Goal: Find specific page/section: Find specific page/section

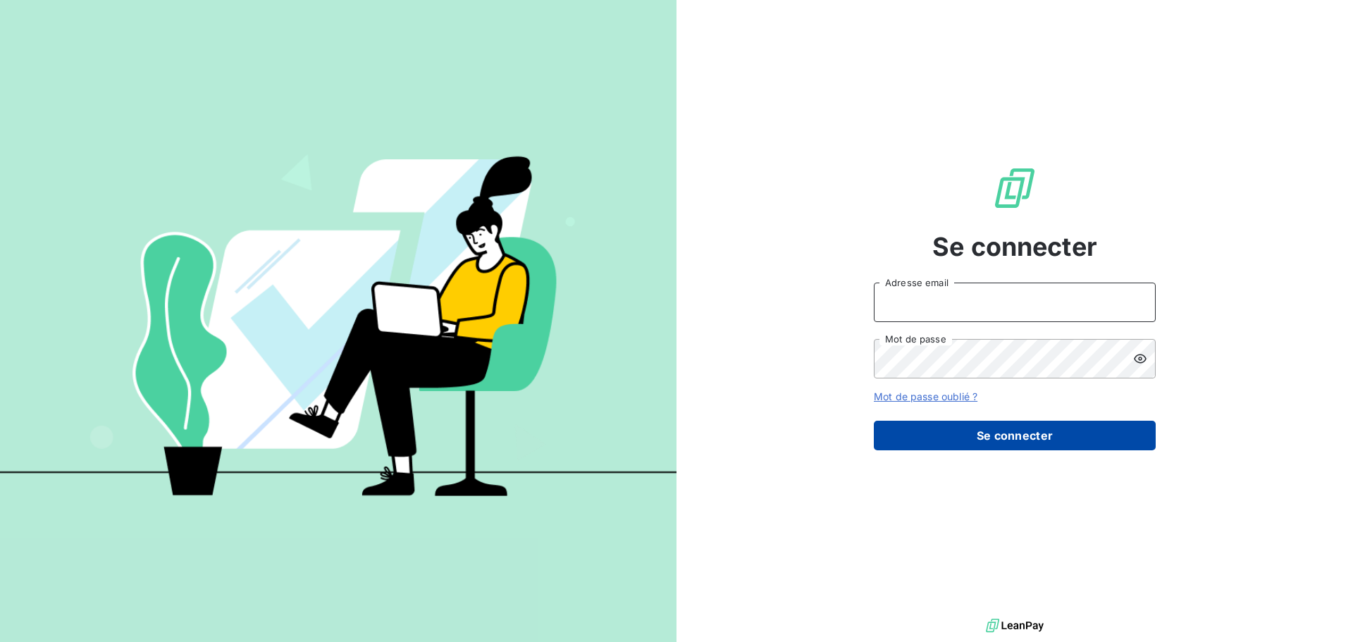
type input "[EMAIL_ADDRESS][DOMAIN_NAME]"
click at [933, 430] on button "Se connecter" at bounding box center [1015, 436] width 282 height 30
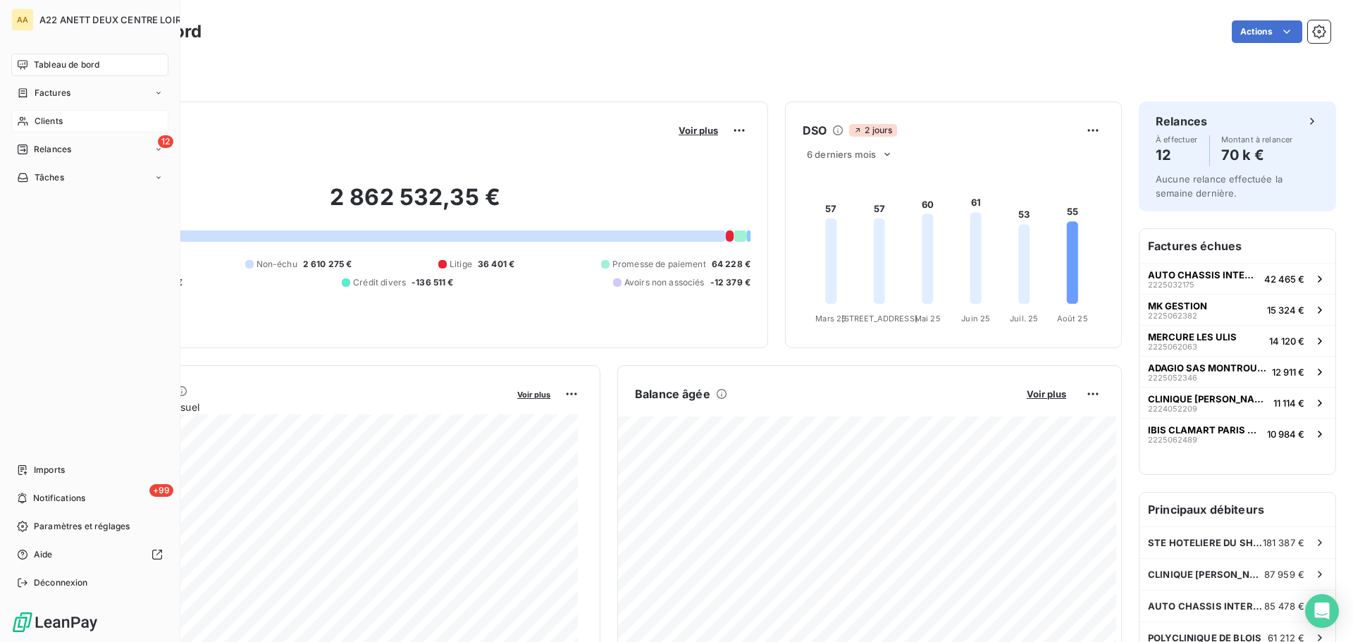
click at [24, 126] on icon at bounding box center [23, 121] width 12 height 11
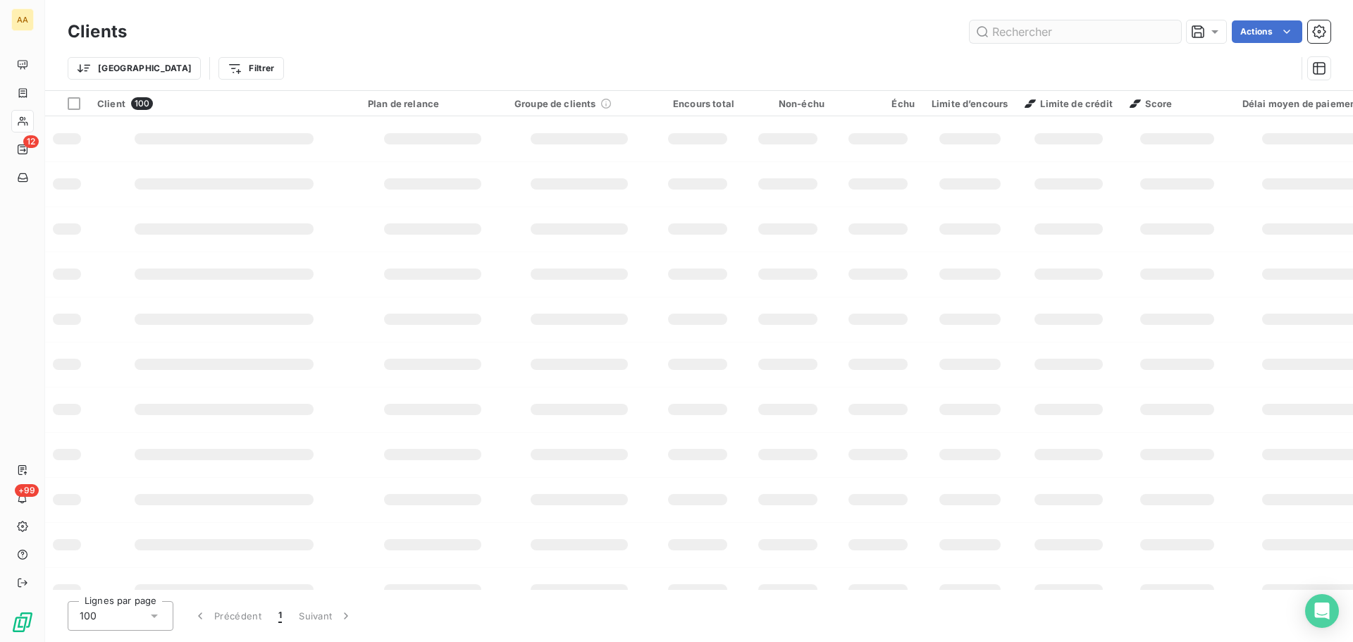
click at [1047, 29] on input "text" at bounding box center [1074, 31] width 211 height 23
click at [1019, 38] on input "text" at bounding box center [1074, 31] width 211 height 23
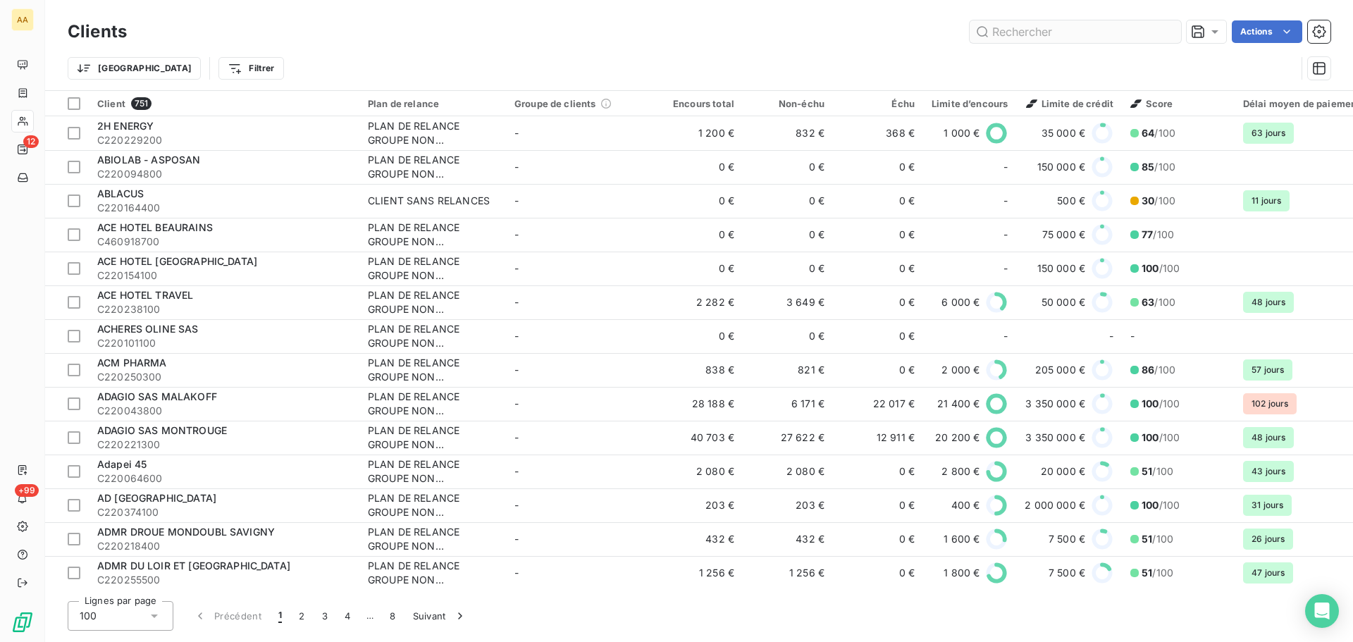
click at [1017, 35] on input "text" at bounding box center [1074, 31] width 211 height 23
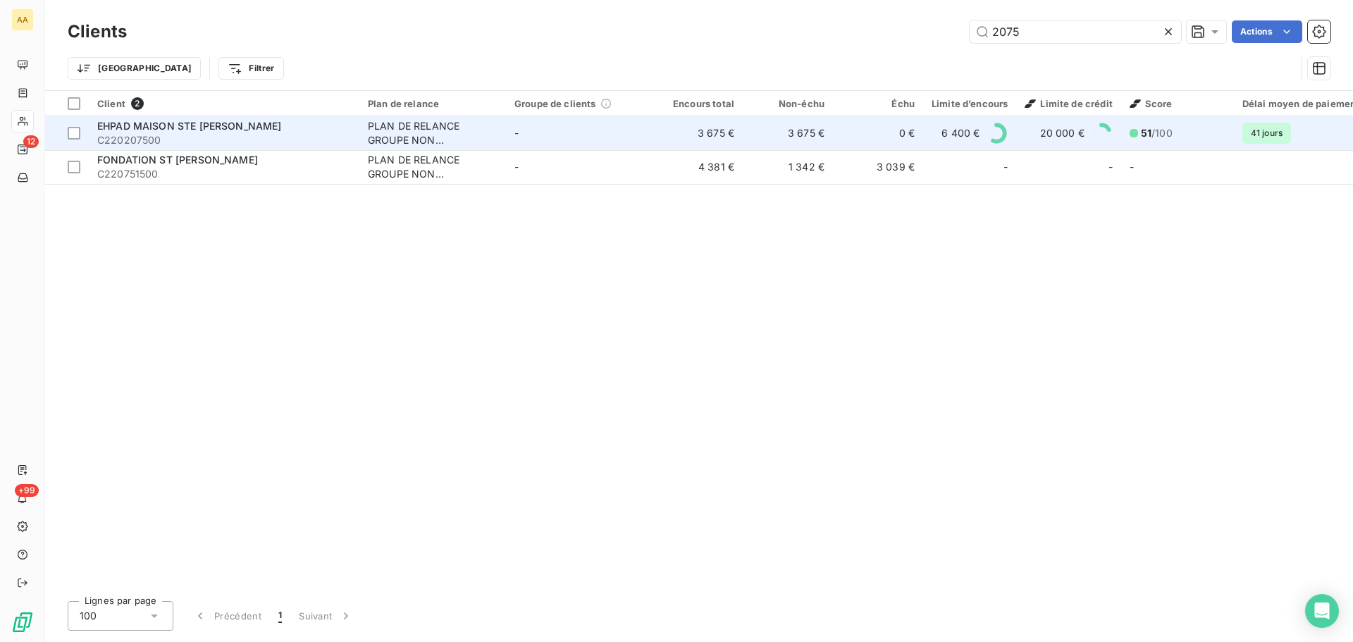
type input "2075"
click at [172, 127] on span "EHPAD MAISON STE HELENE" at bounding box center [189, 126] width 185 height 12
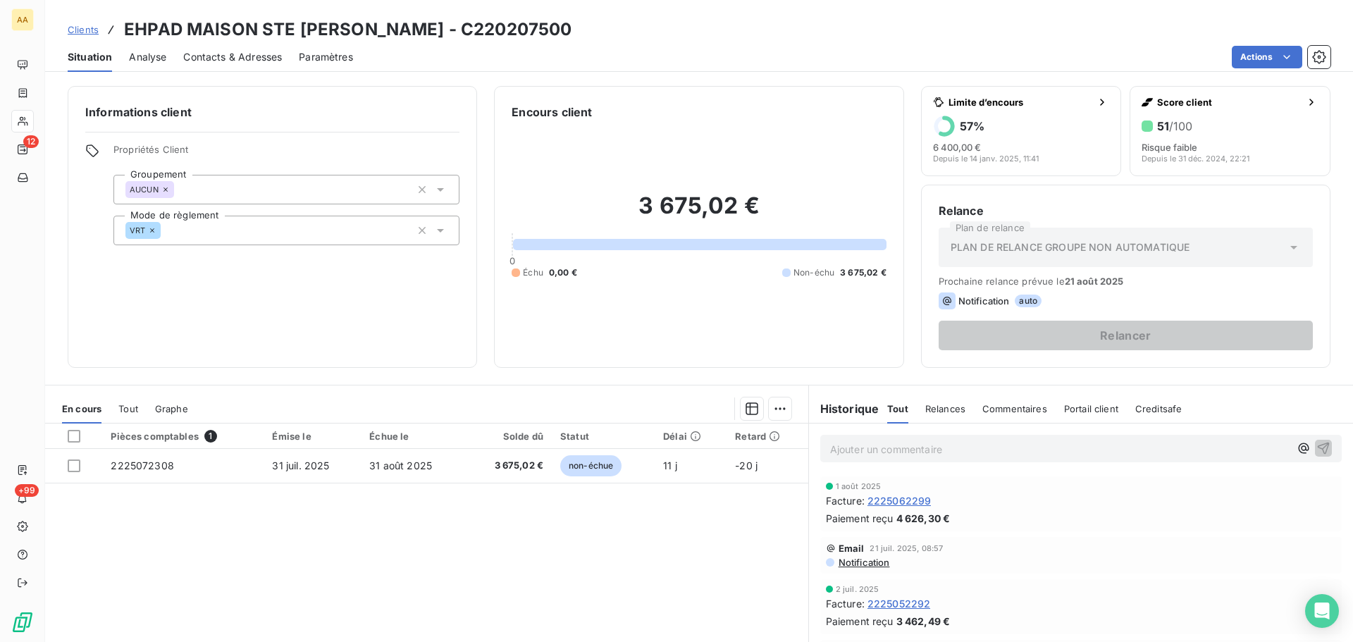
click at [141, 56] on span "Analyse" at bounding box center [147, 57] width 37 height 14
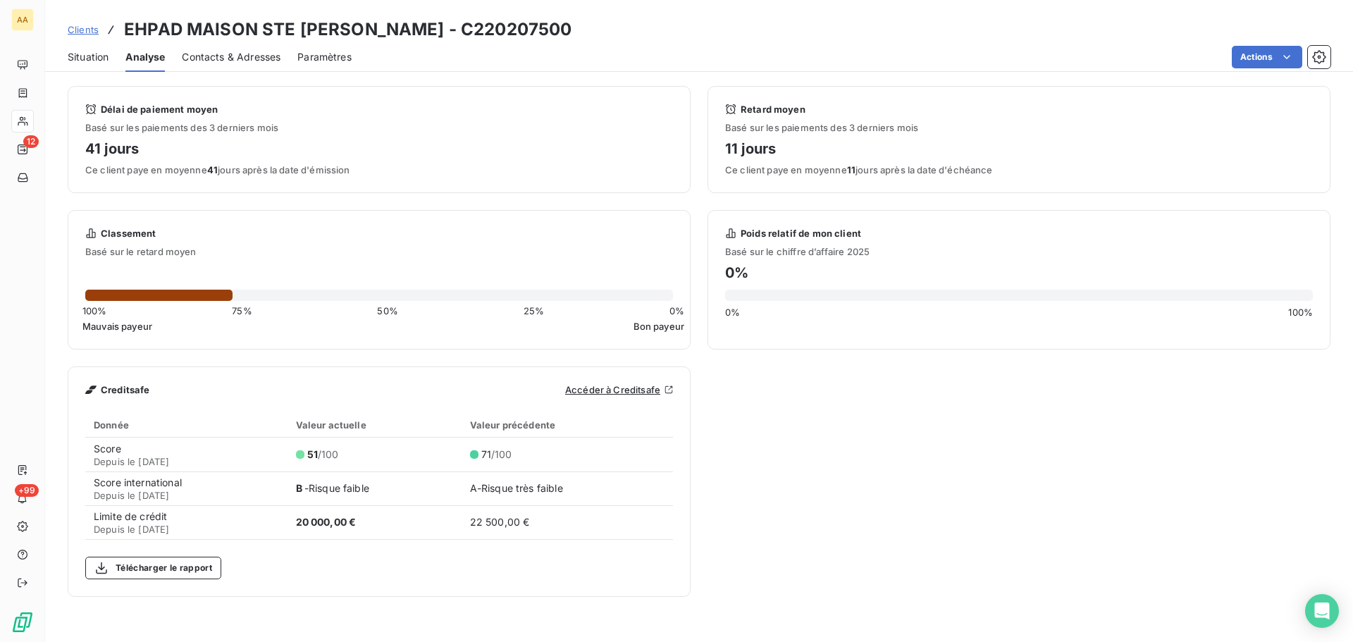
click at [232, 63] on span "Contacts & Adresses" at bounding box center [231, 57] width 99 height 14
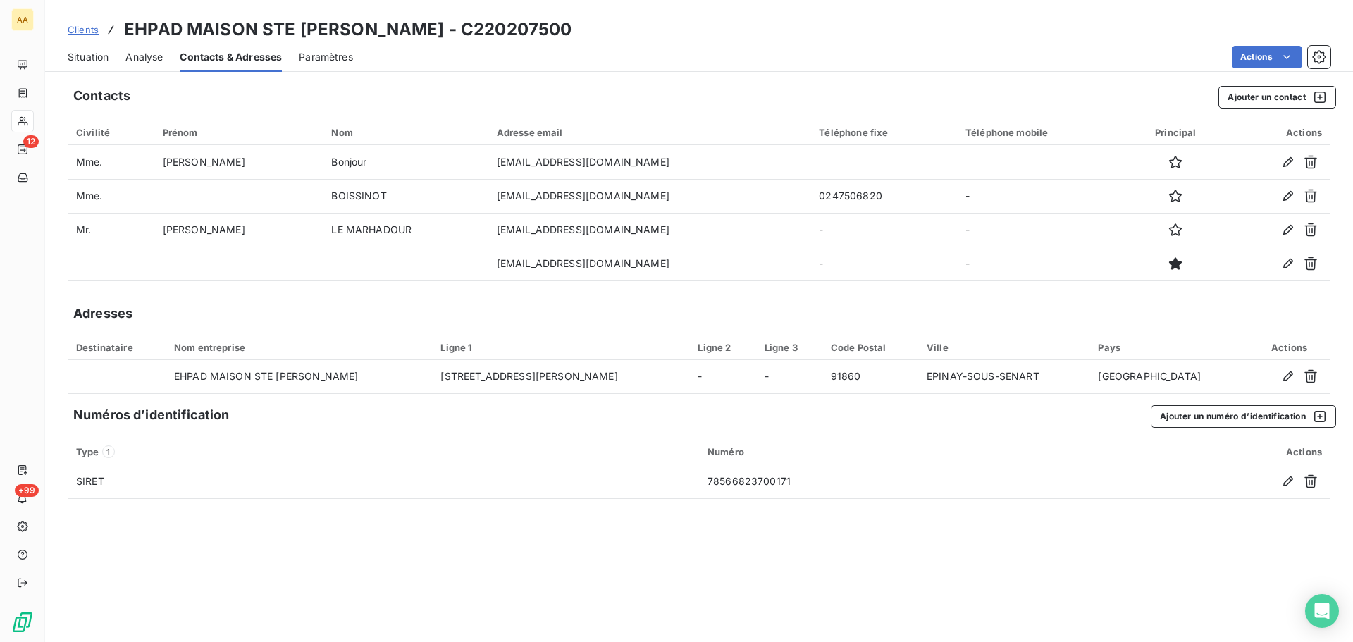
click at [330, 55] on span "Paramètres" at bounding box center [326, 57] width 54 height 14
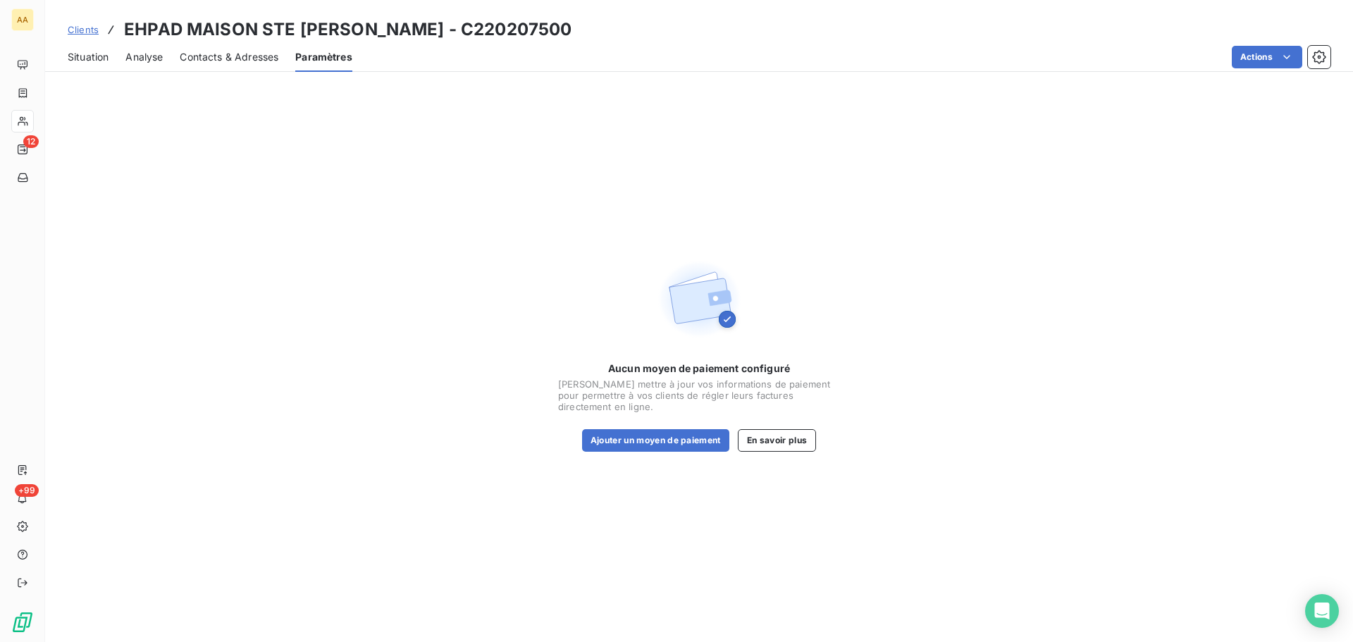
click at [257, 66] on div "Contacts & Adresses" at bounding box center [229, 57] width 99 height 30
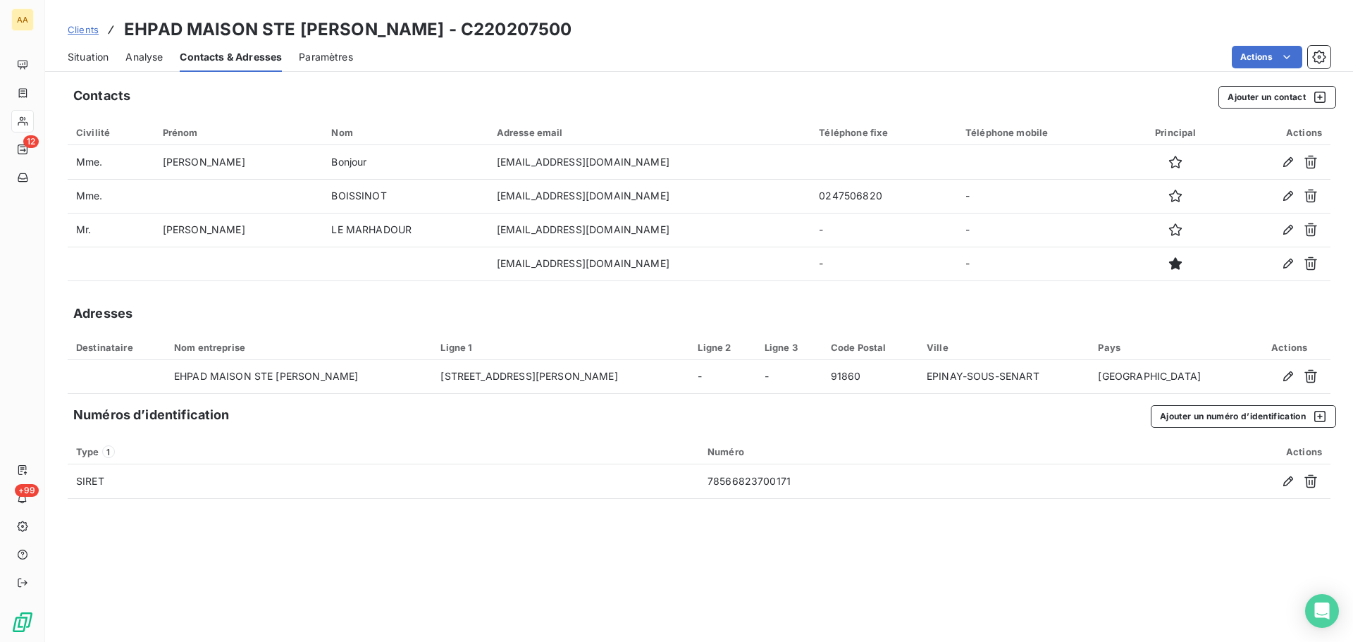
click at [82, 57] on span "Situation" at bounding box center [88, 57] width 41 height 14
